Goal: Task Accomplishment & Management: Use online tool/utility

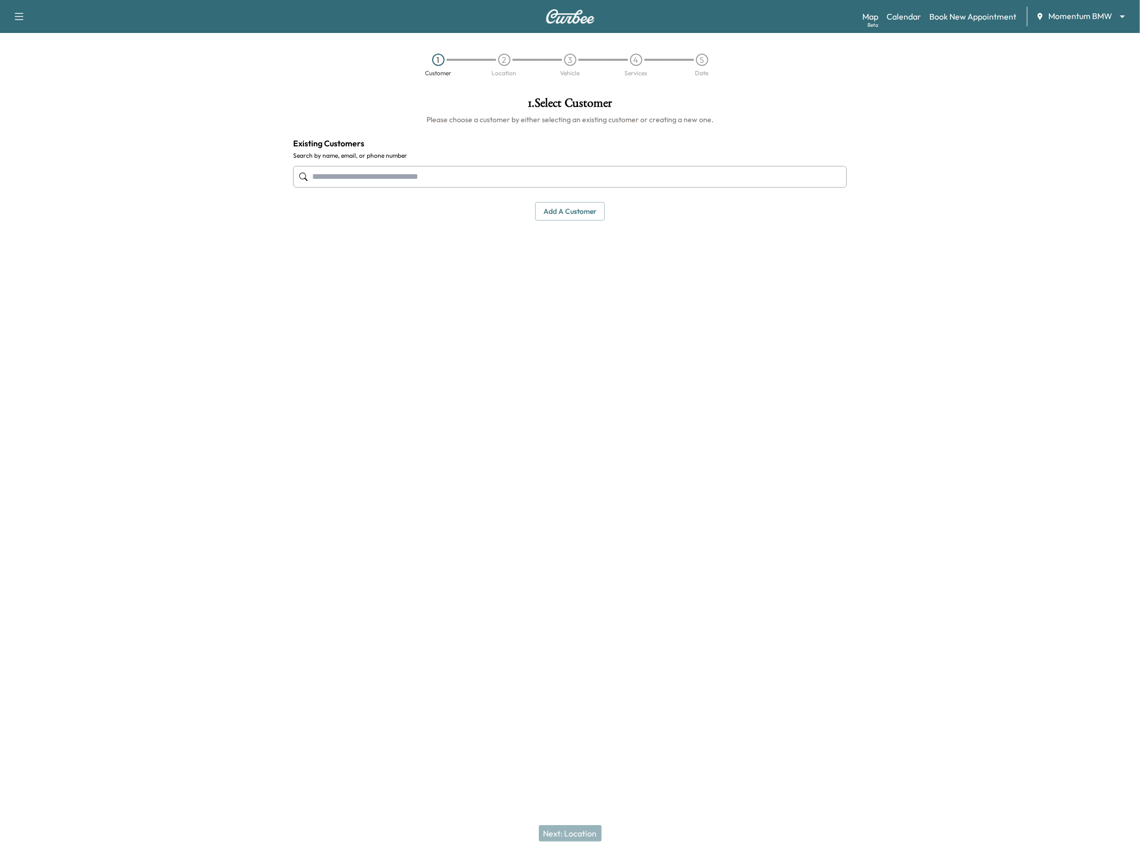
click at [1075, 15] on body "Support Log Out Map Beta Calendar Book New Appointment Momentum BMW ******** ​ …" at bounding box center [570, 427] width 1140 height 854
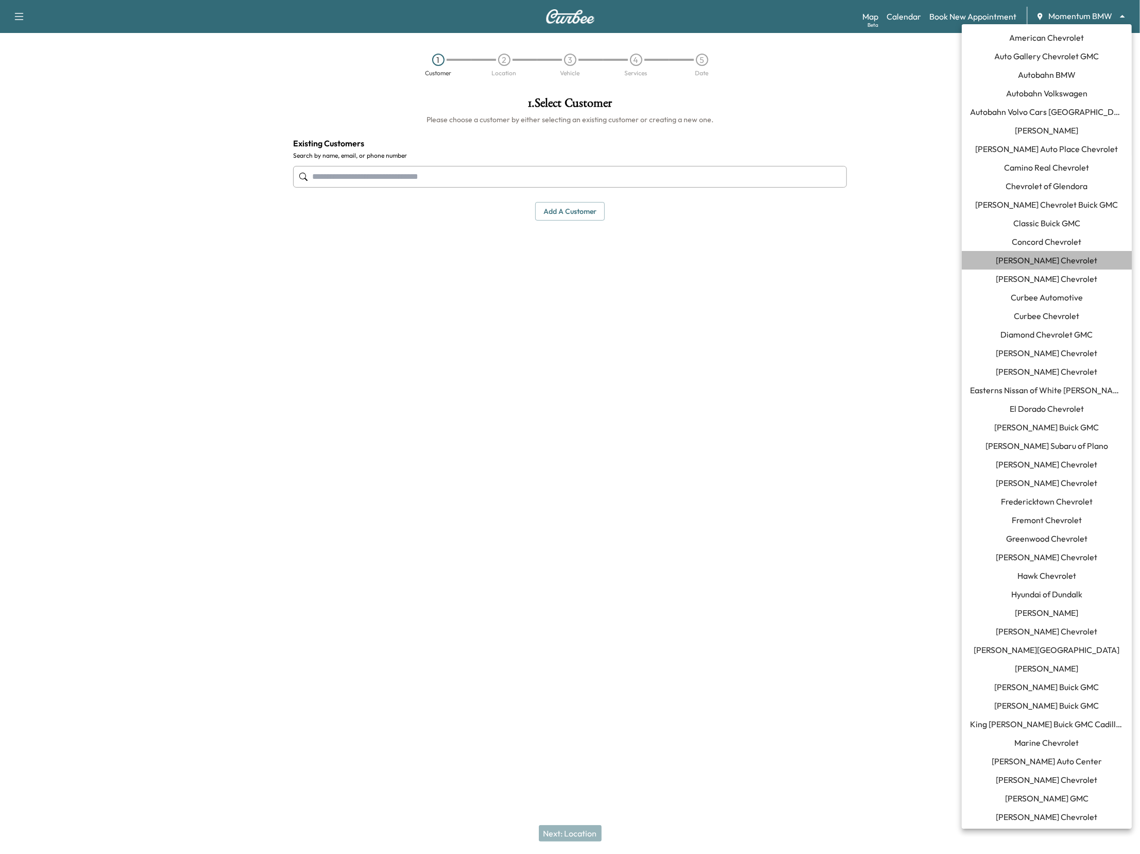
click at [1032, 256] on span "[PERSON_NAME] Chevrolet" at bounding box center [1046, 260] width 101 height 12
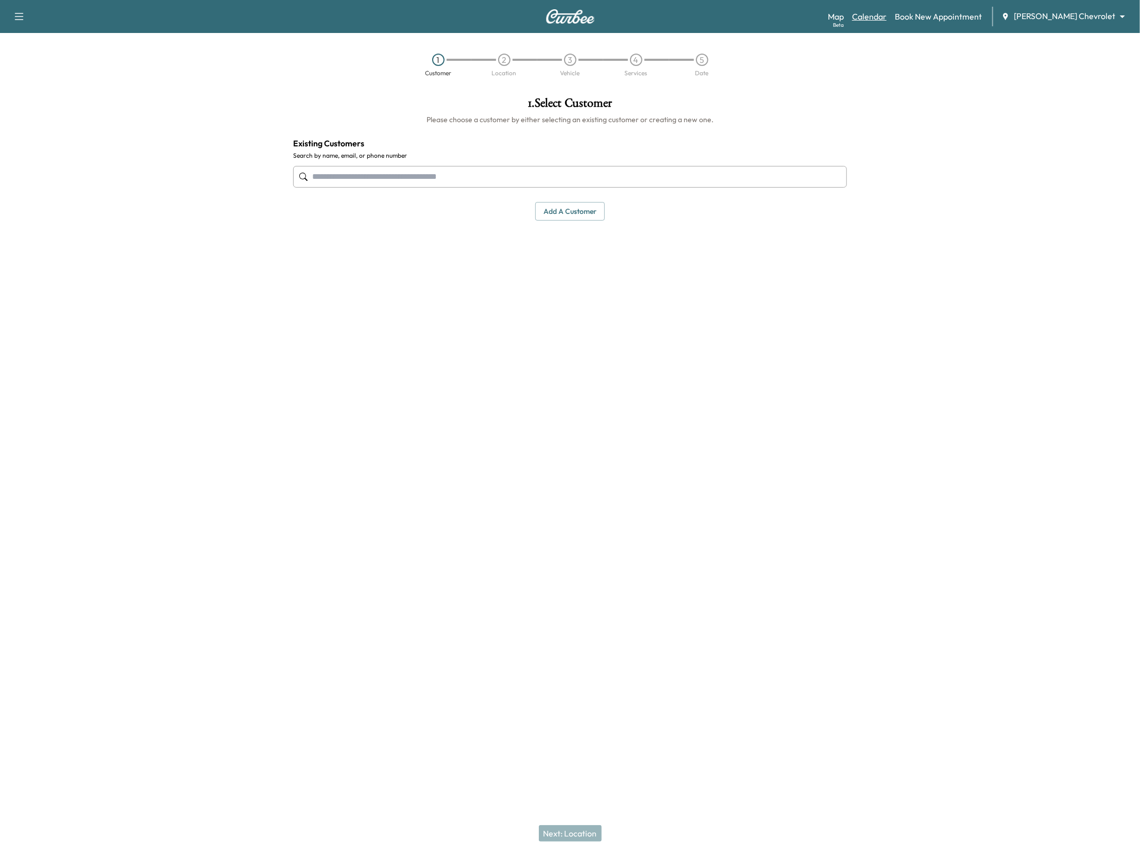
click at [887, 21] on link "Calendar" at bounding box center [869, 16] width 35 height 12
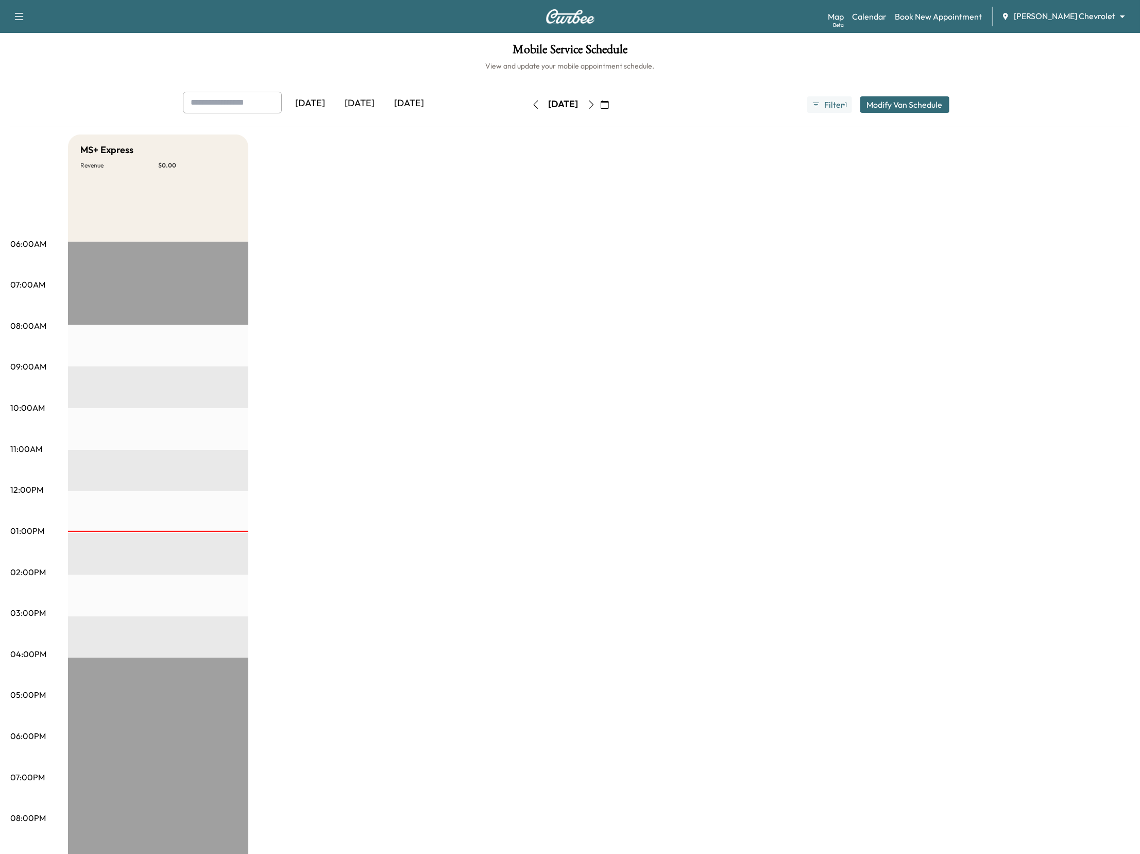
click at [596, 105] on icon "button" at bounding box center [591, 104] width 8 height 8
click at [527, 106] on button "button" at bounding box center [536, 104] width 18 height 16
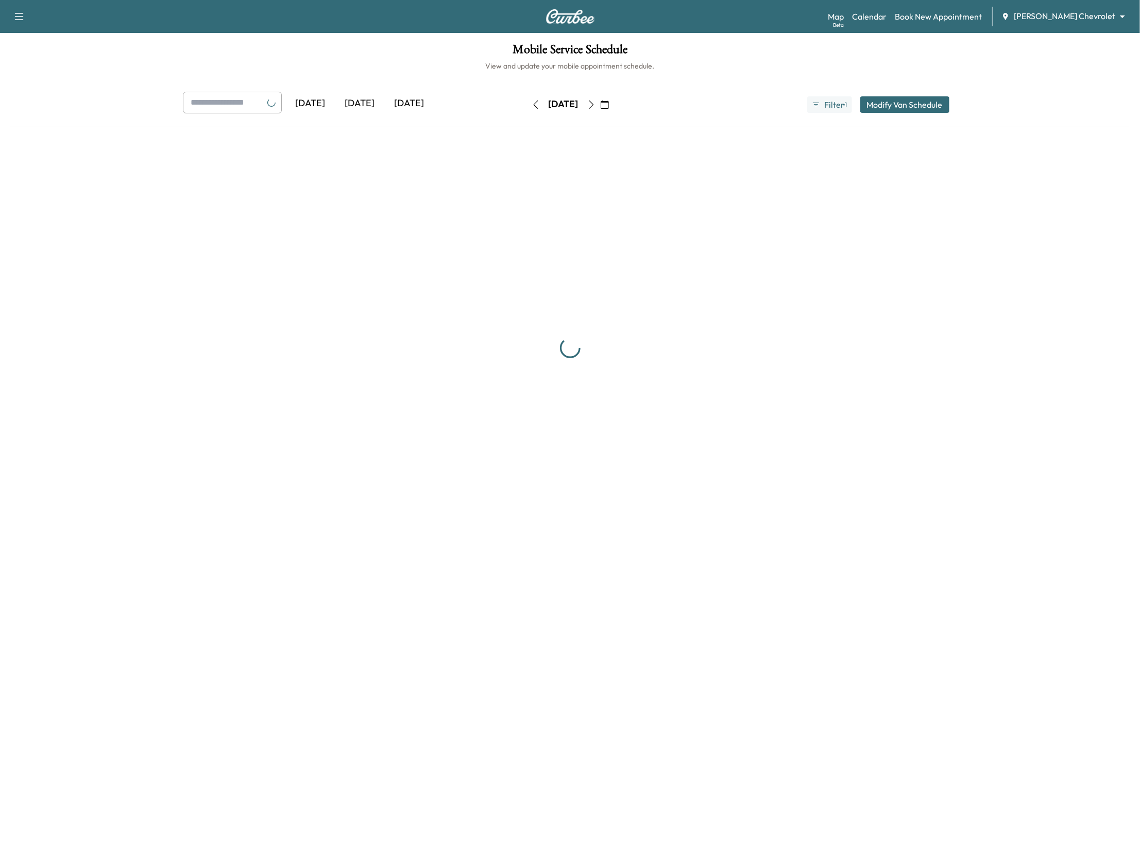
click at [527, 106] on div "[DATE]" at bounding box center [563, 104] width 73 height 16
